Goal: Information Seeking & Learning: Check status

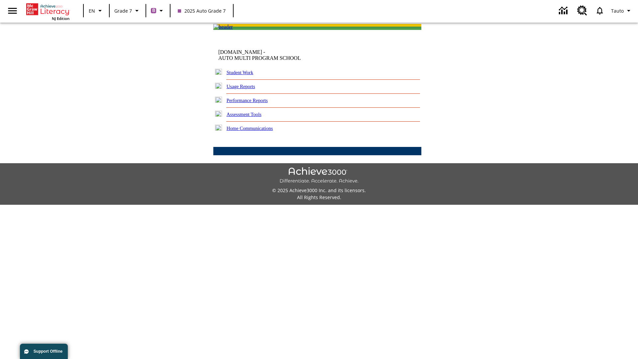
click at [254, 103] on link "Performance Reports" at bounding box center [246, 100] width 41 height 5
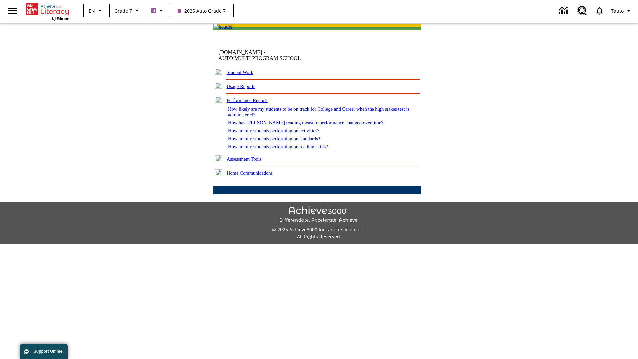
click at [285, 149] on link "How are my students performing on reading skills?" at bounding box center [278, 146] width 100 height 5
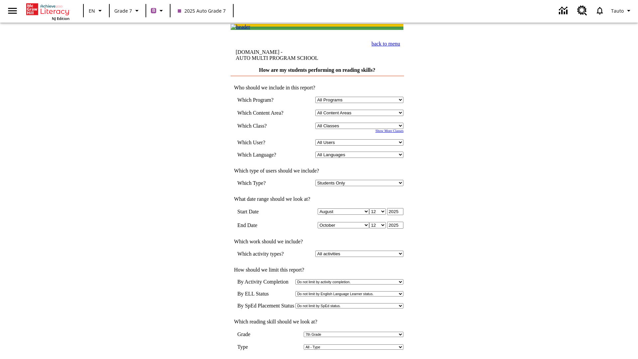
select select "6"
click at [317, 358] on input "View Report" at bounding box center [317, 365] width 32 height 7
select select "2348140"
